Goal: Task Accomplishment & Management: Manage account settings

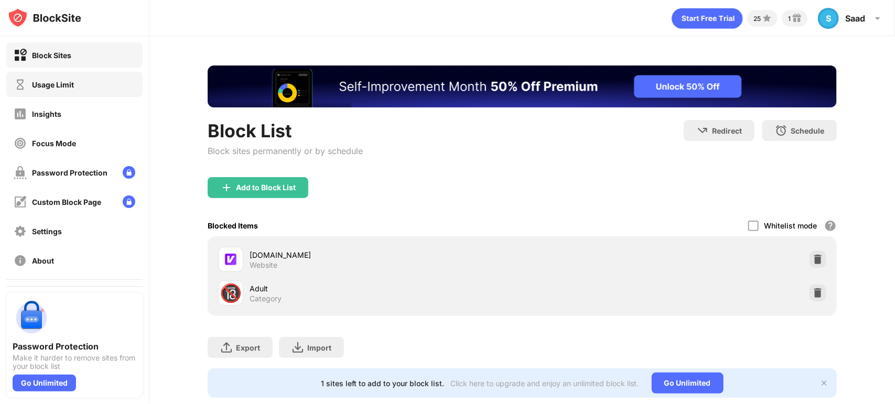
click at [78, 89] on div "Usage Limit" at bounding box center [74, 84] width 136 height 25
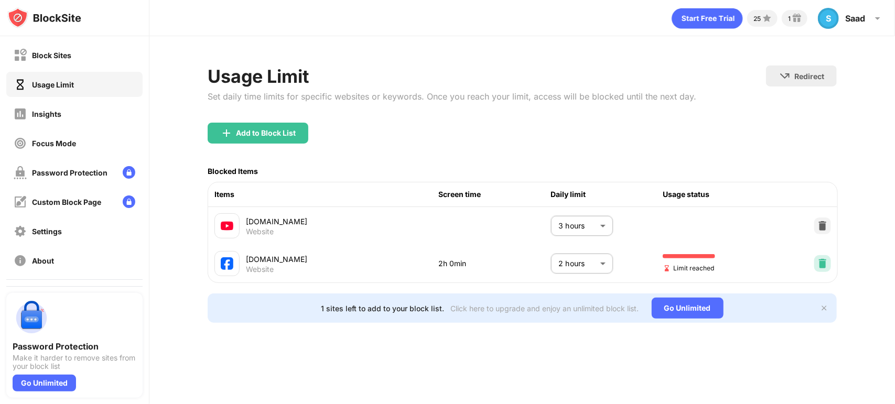
click at [822, 266] on img at bounding box center [823, 264] width 10 height 10
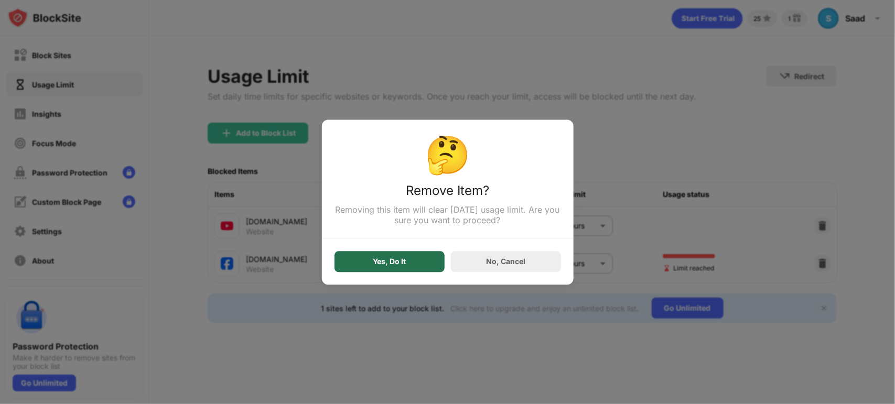
click at [416, 268] on div "Yes, Do It" at bounding box center [390, 261] width 110 height 21
